Goal: Obtain resource: Download file/media

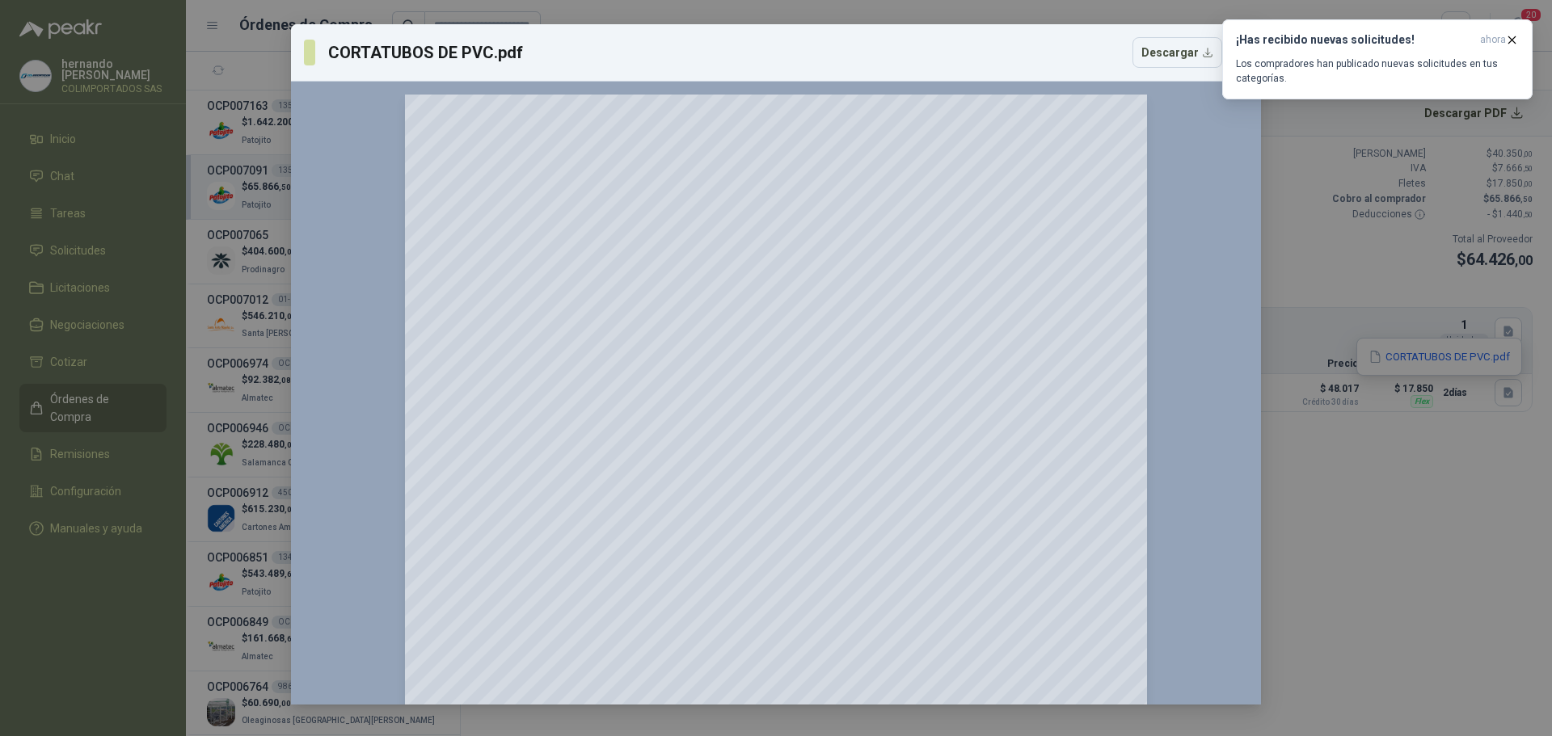
click at [1310, 522] on div "CORTATUBOS DE PVC.pdf Descargar 150 %" at bounding box center [776, 368] width 1552 height 736
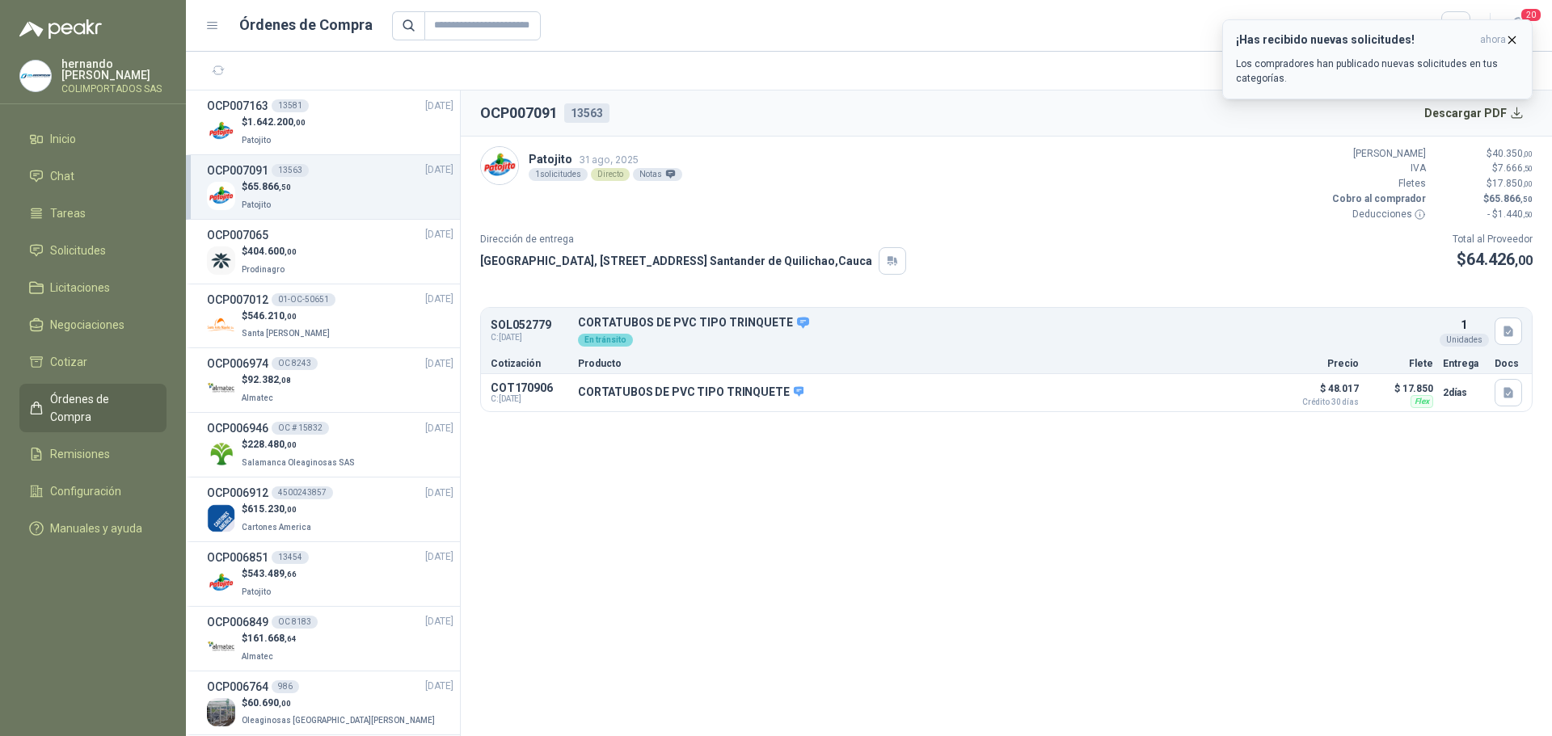
click at [1512, 40] on icon "button" at bounding box center [1512, 39] width 6 height 6
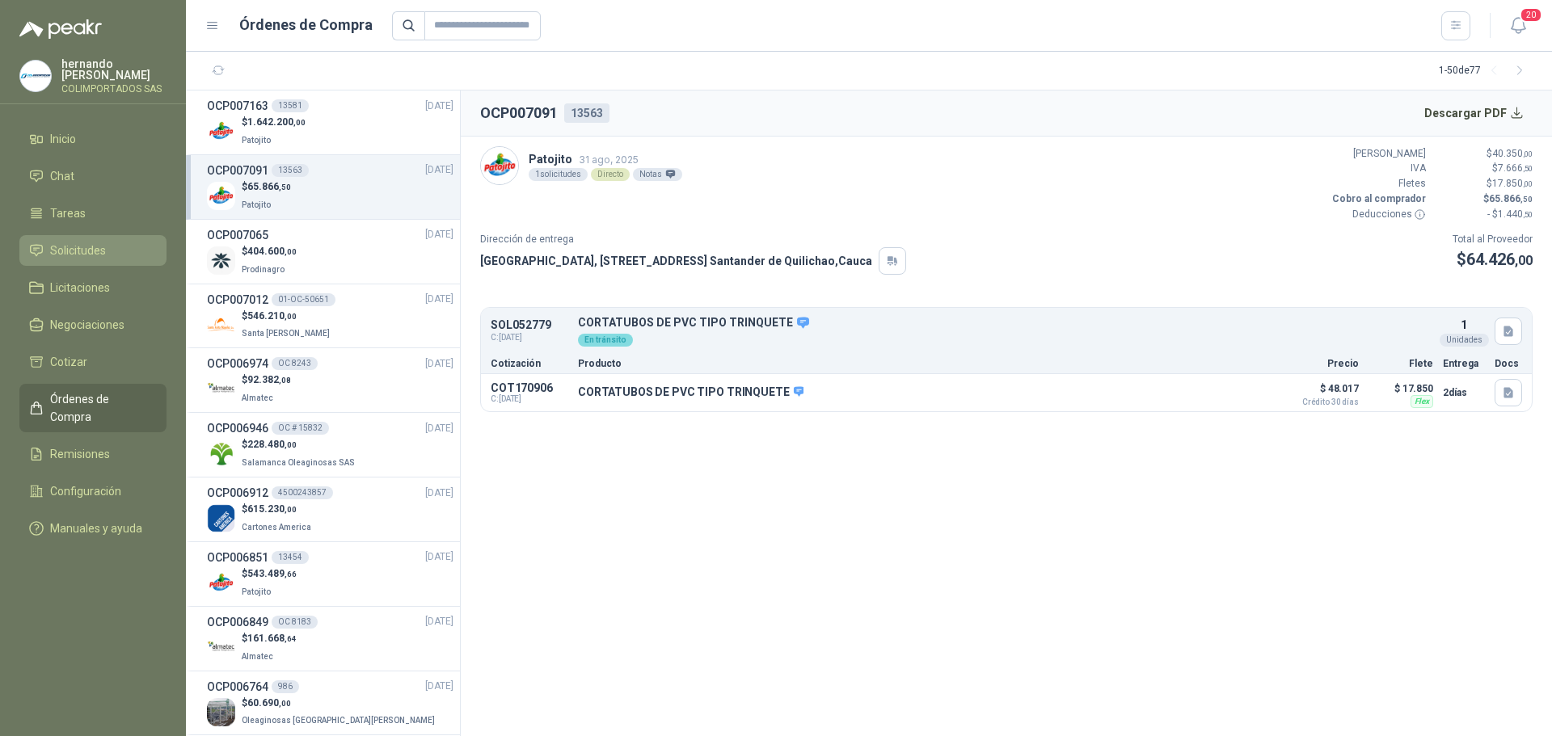
click at [125, 245] on li "Solicitudes" at bounding box center [93, 251] width 128 height 18
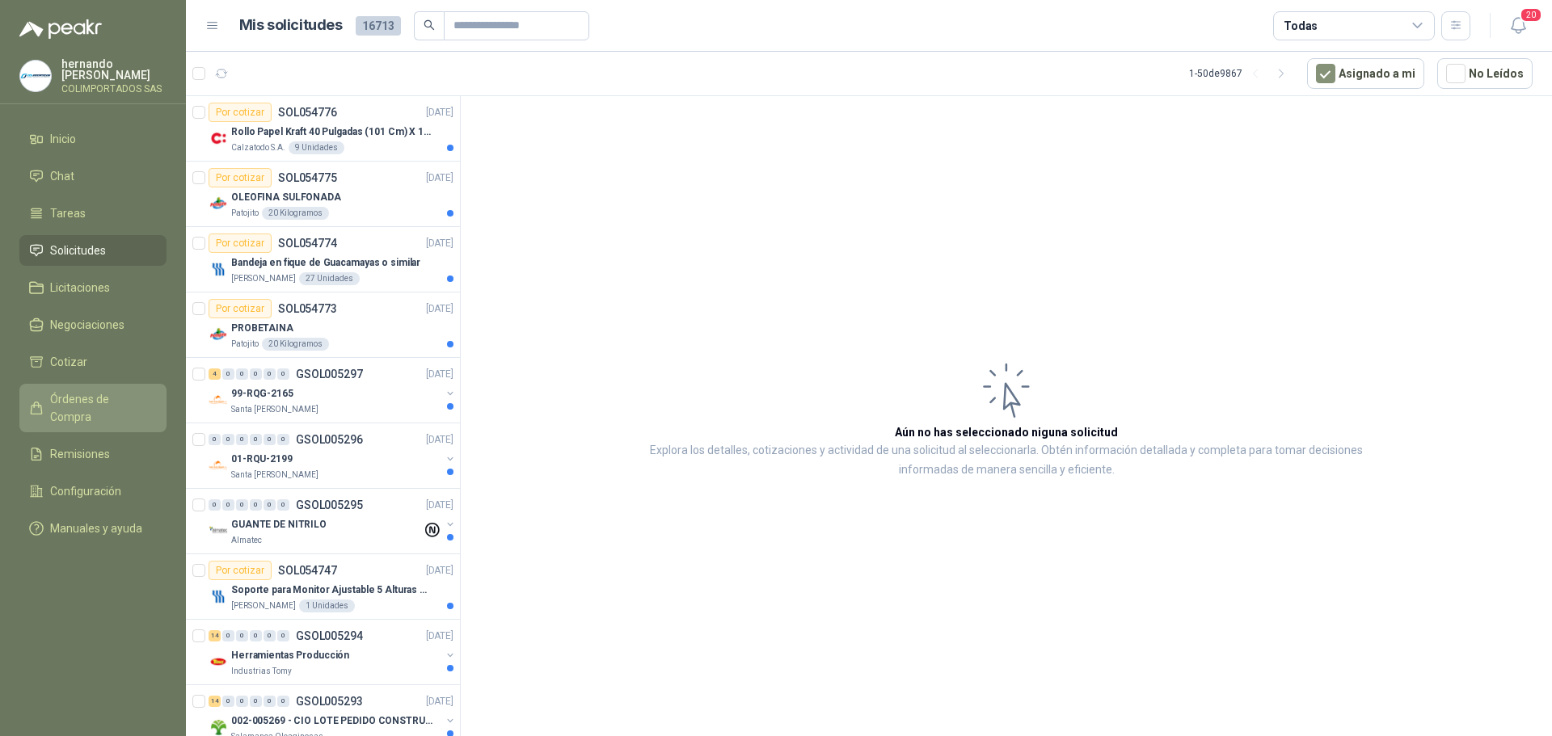
click at [102, 398] on span "Órdenes de Compra" at bounding box center [100, 408] width 101 height 36
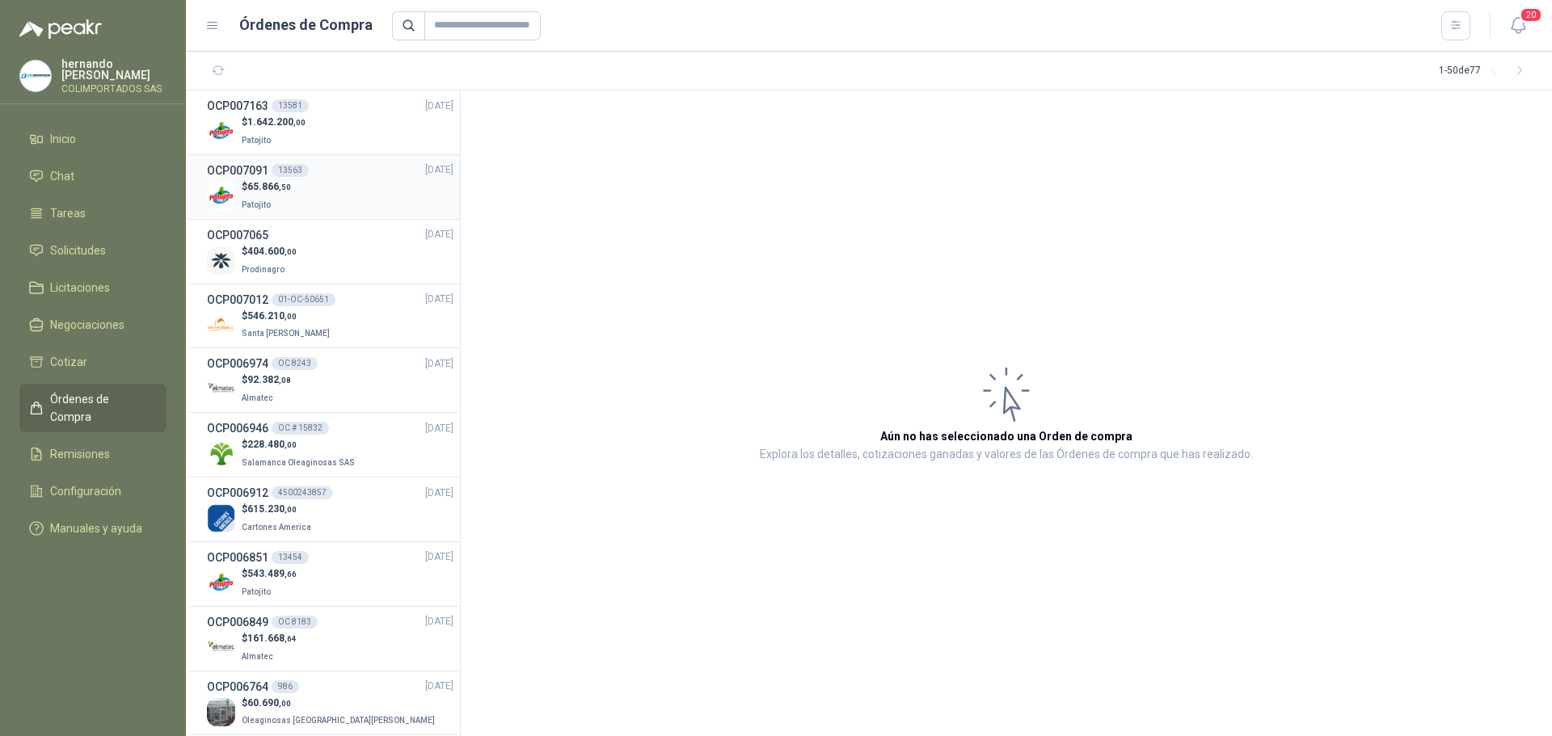
click at [319, 198] on div "$ 65.866 ,50 Patojito" at bounding box center [330, 195] width 247 height 33
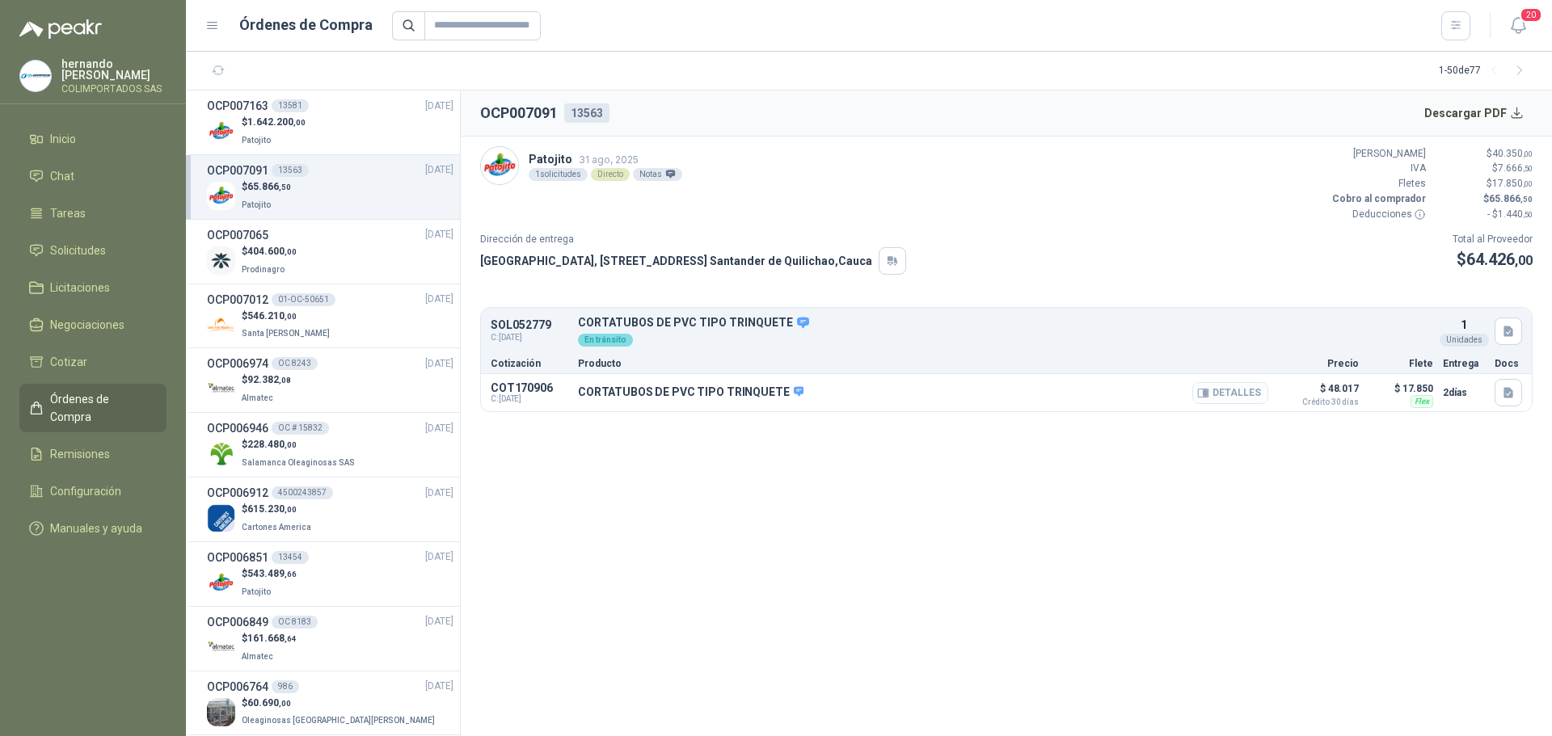
click at [1240, 394] on button "Detalles" at bounding box center [1230, 393] width 76 height 22
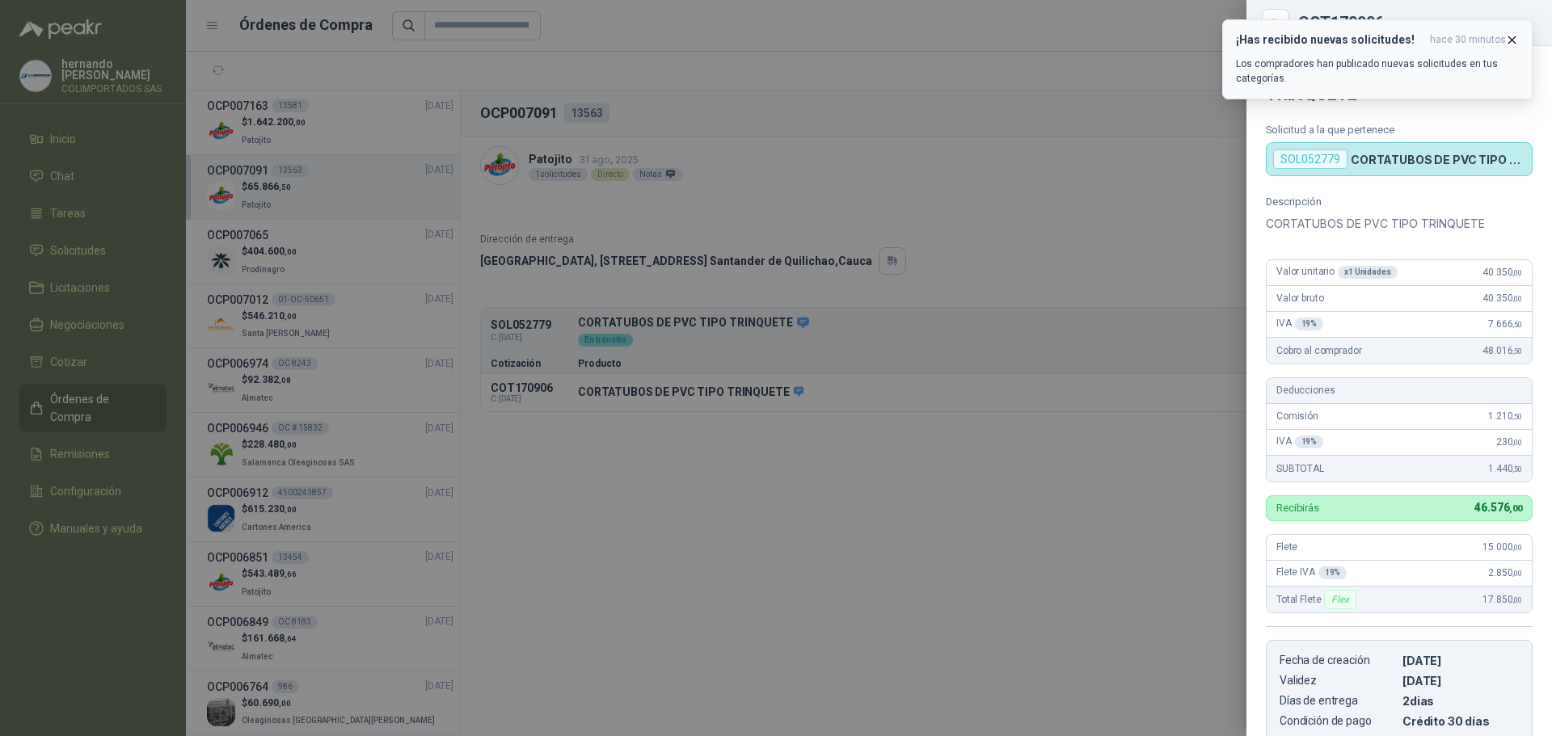
click at [1512, 35] on icon "button" at bounding box center [1512, 40] width 14 height 14
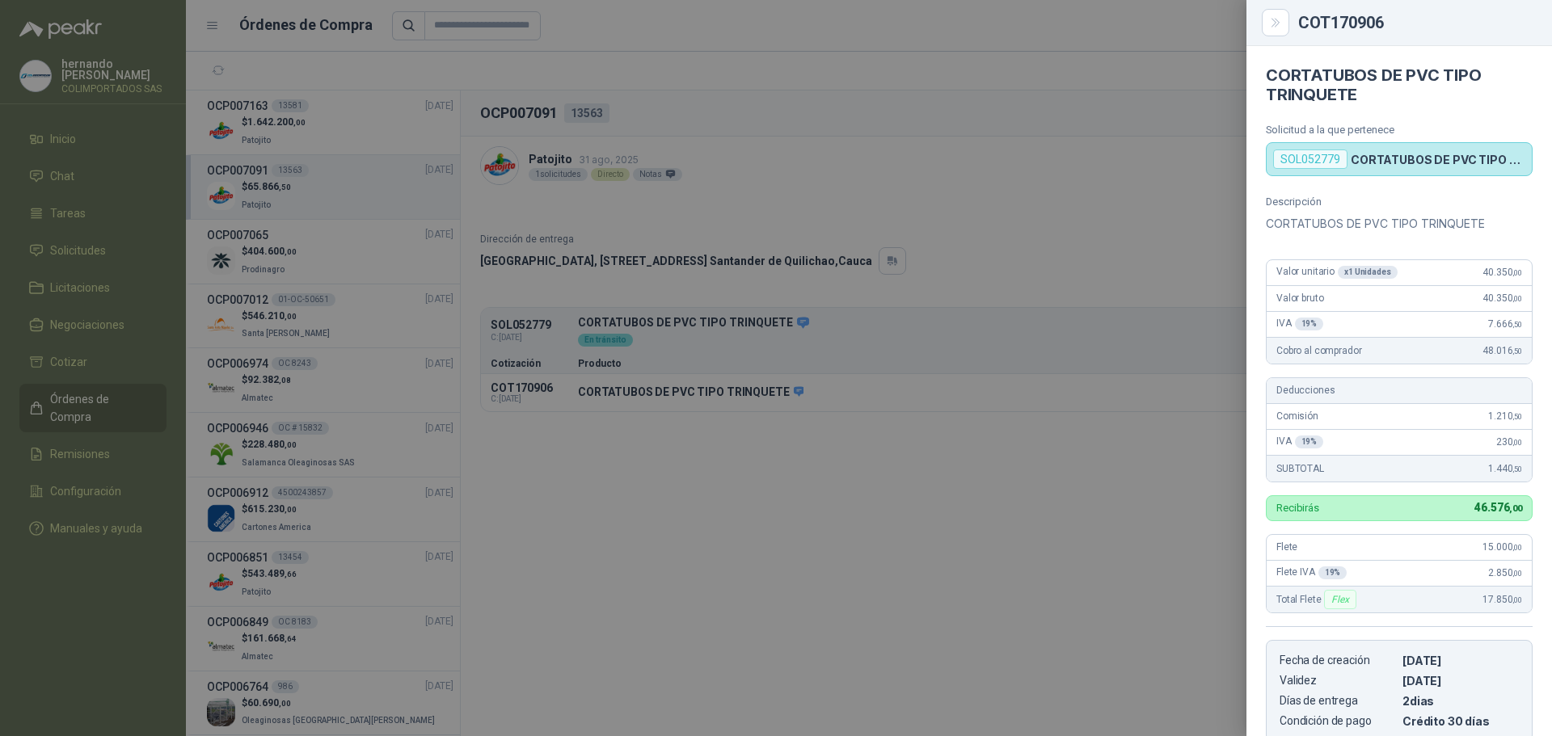
click at [956, 588] on div at bounding box center [776, 368] width 1552 height 736
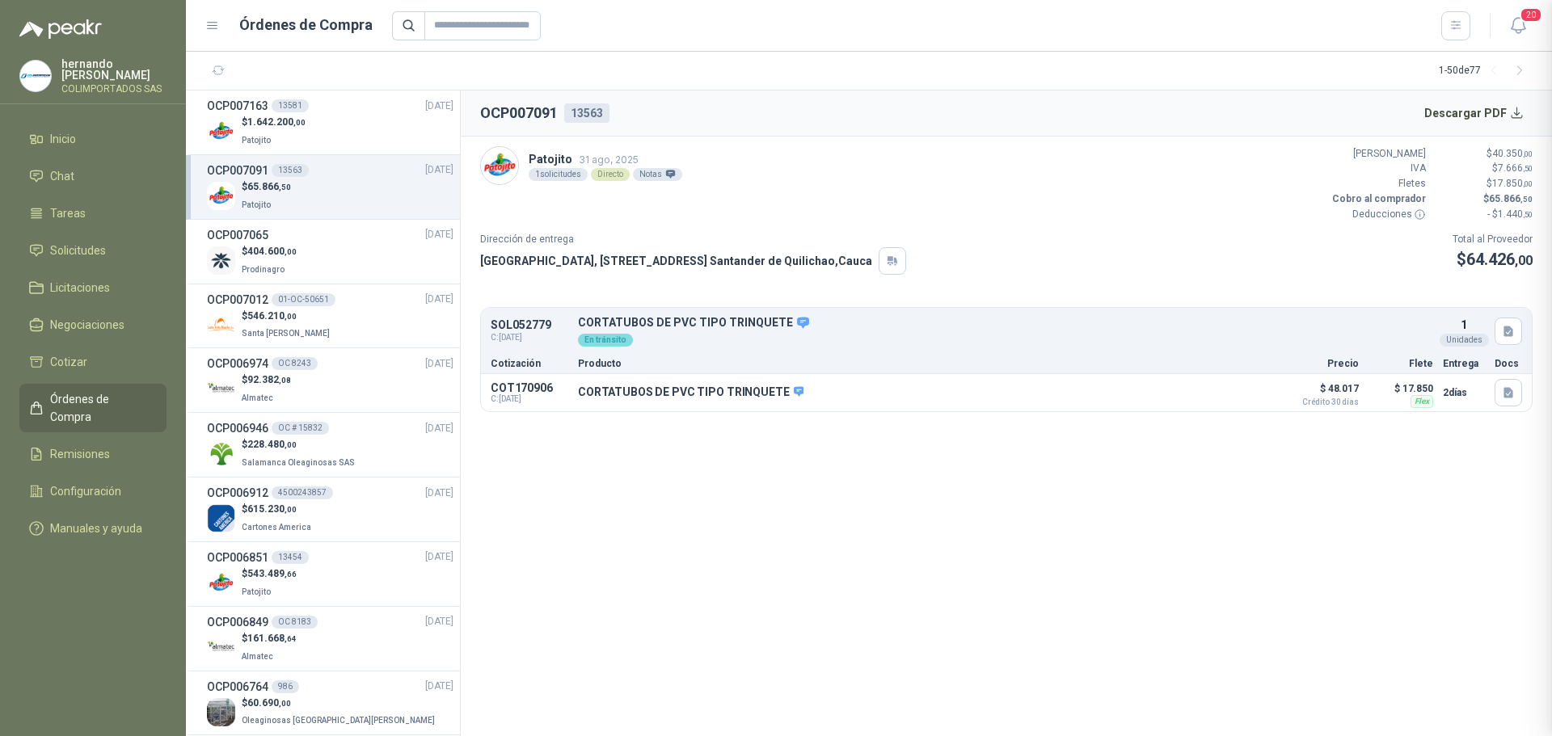
scroll to position [274, 0]
click at [1518, 110] on button "Descargar PDF" at bounding box center [1474, 113] width 118 height 32
click at [1103, 519] on section "OCP007091 13563 Descargar PDF Patojito [DATE] 1 solicitudes Directo Notas Valor…" at bounding box center [1006, 414] width 1091 height 646
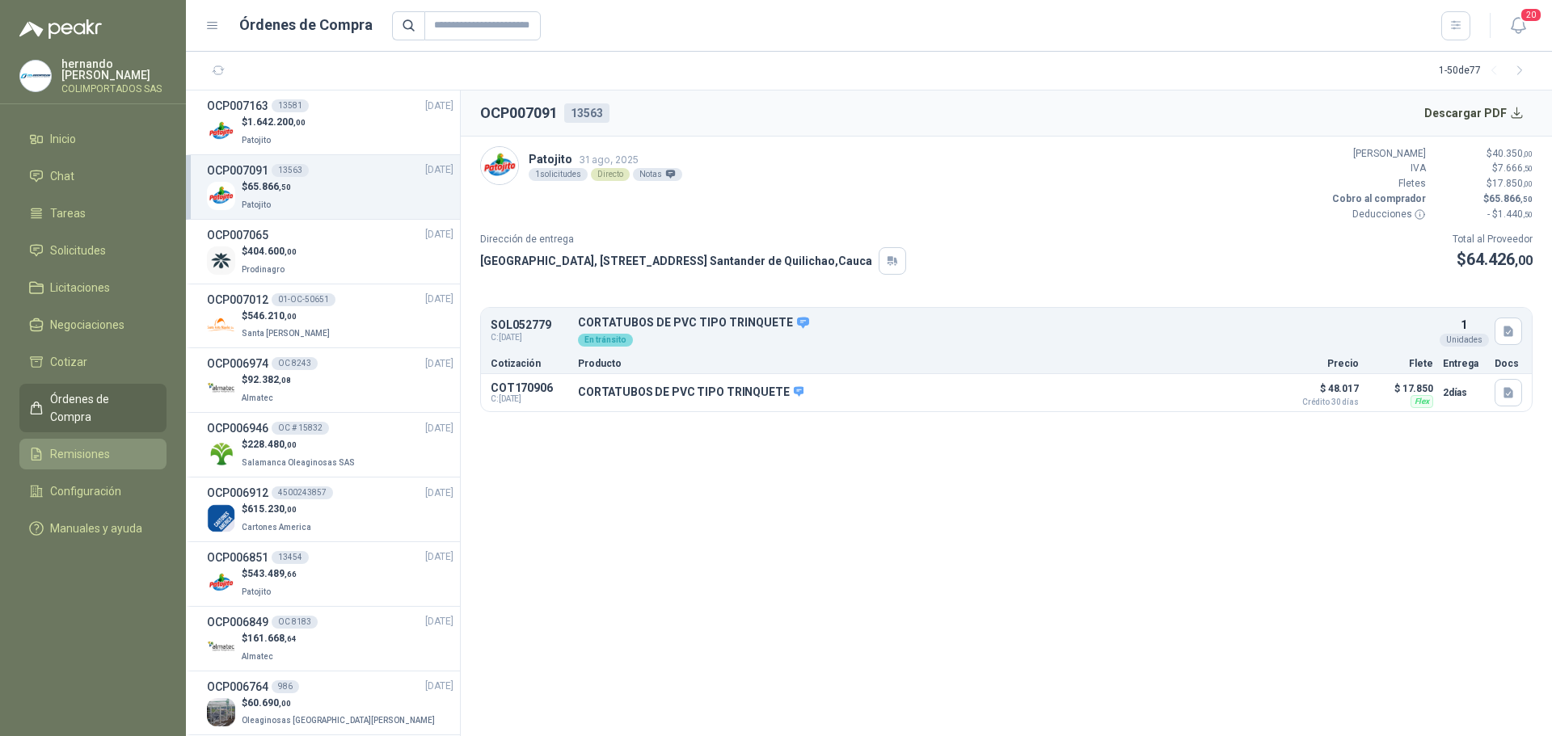
click at [97, 445] on span "Remisiones" at bounding box center [80, 454] width 60 height 18
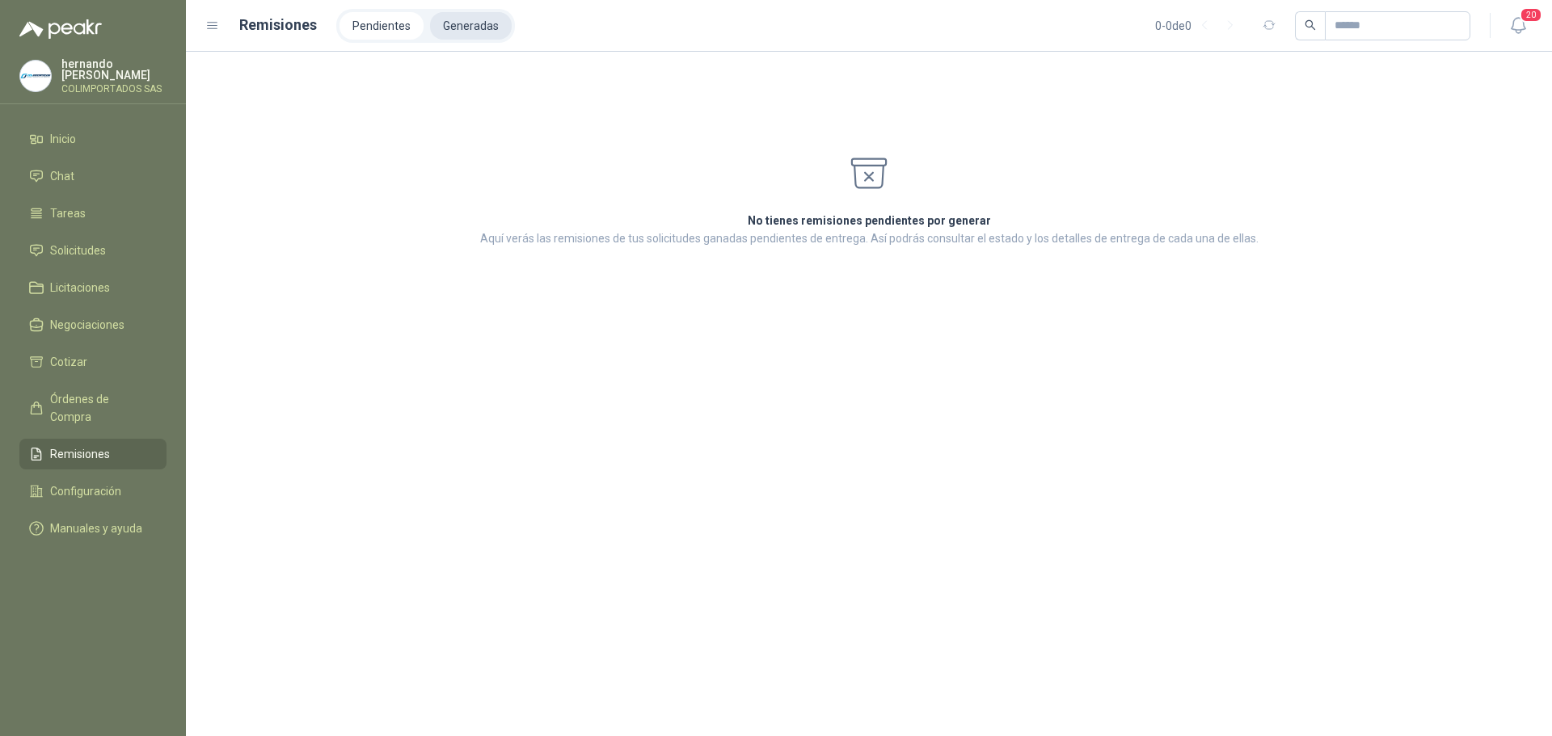
click at [474, 27] on li "Generadas" at bounding box center [471, 25] width 82 height 27
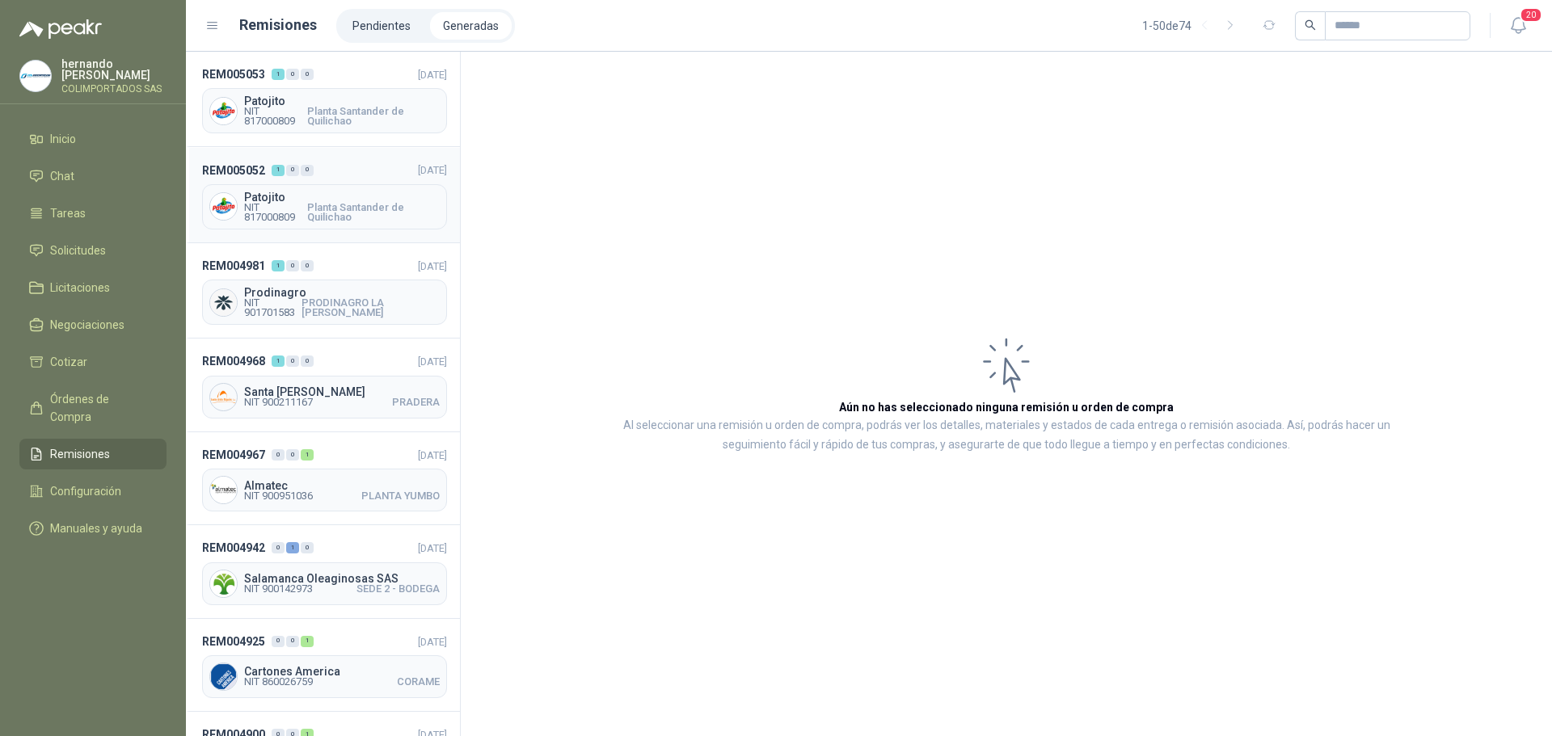
click at [360, 177] on header "REM005052 1 0 0 [DATE]" at bounding box center [324, 170] width 245 height 18
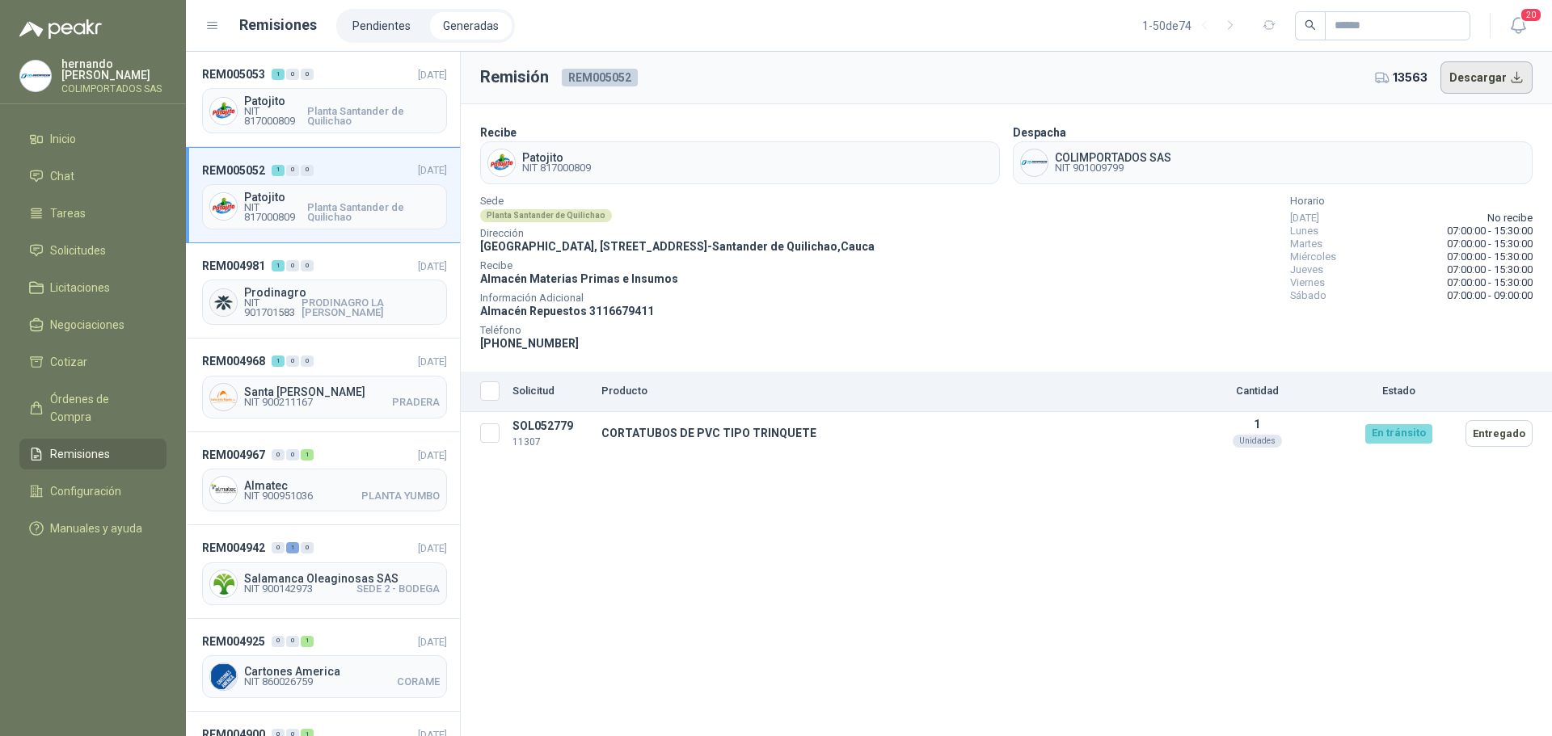
click at [1516, 78] on button "Descargar" at bounding box center [1487, 77] width 93 height 32
